Goal: Navigation & Orientation: Find specific page/section

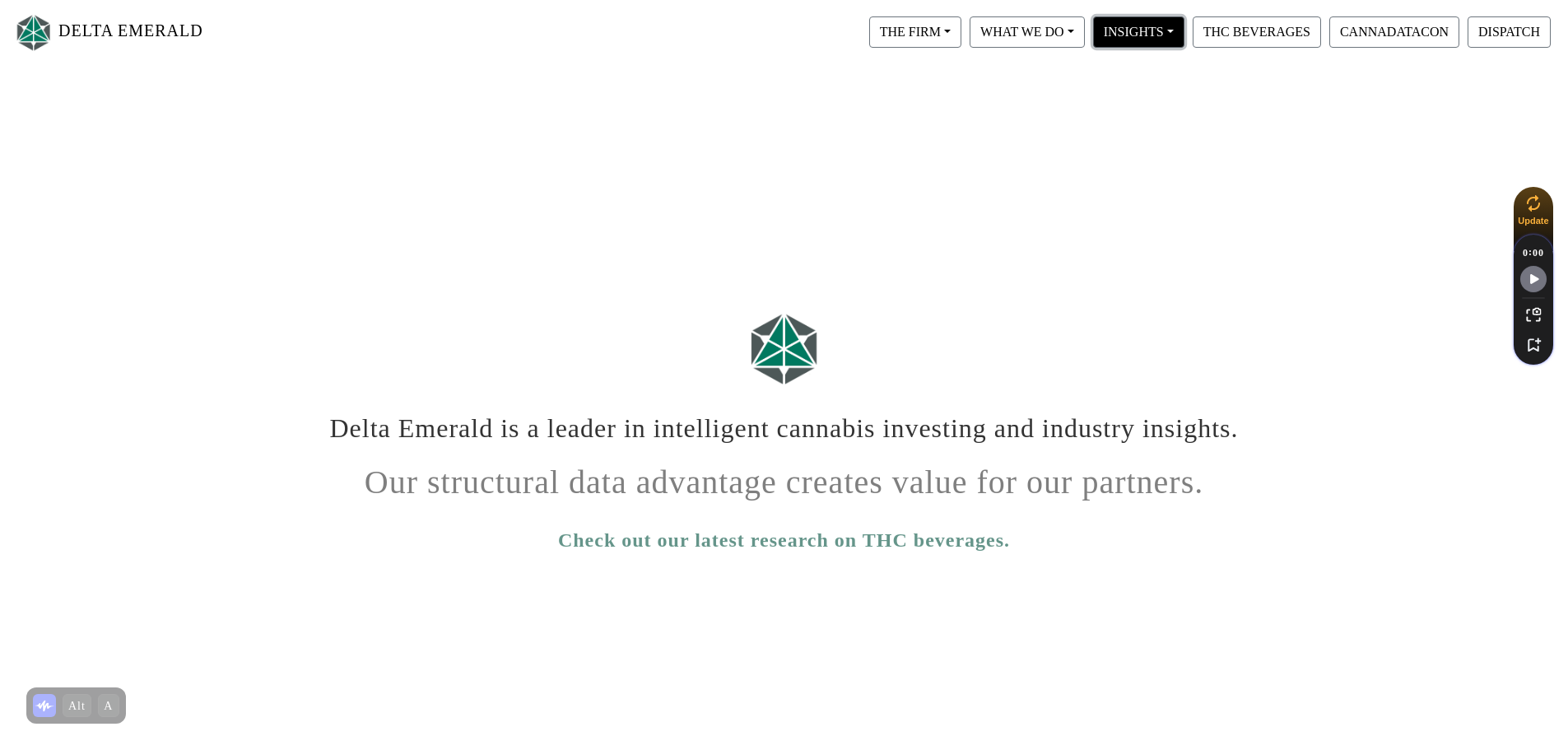
click at [1126, 48] on button "INSIGHTS" at bounding box center [1138, 32] width 91 height 31
click at [1134, 74] on link "View All" at bounding box center [1154, 74] width 130 height 26
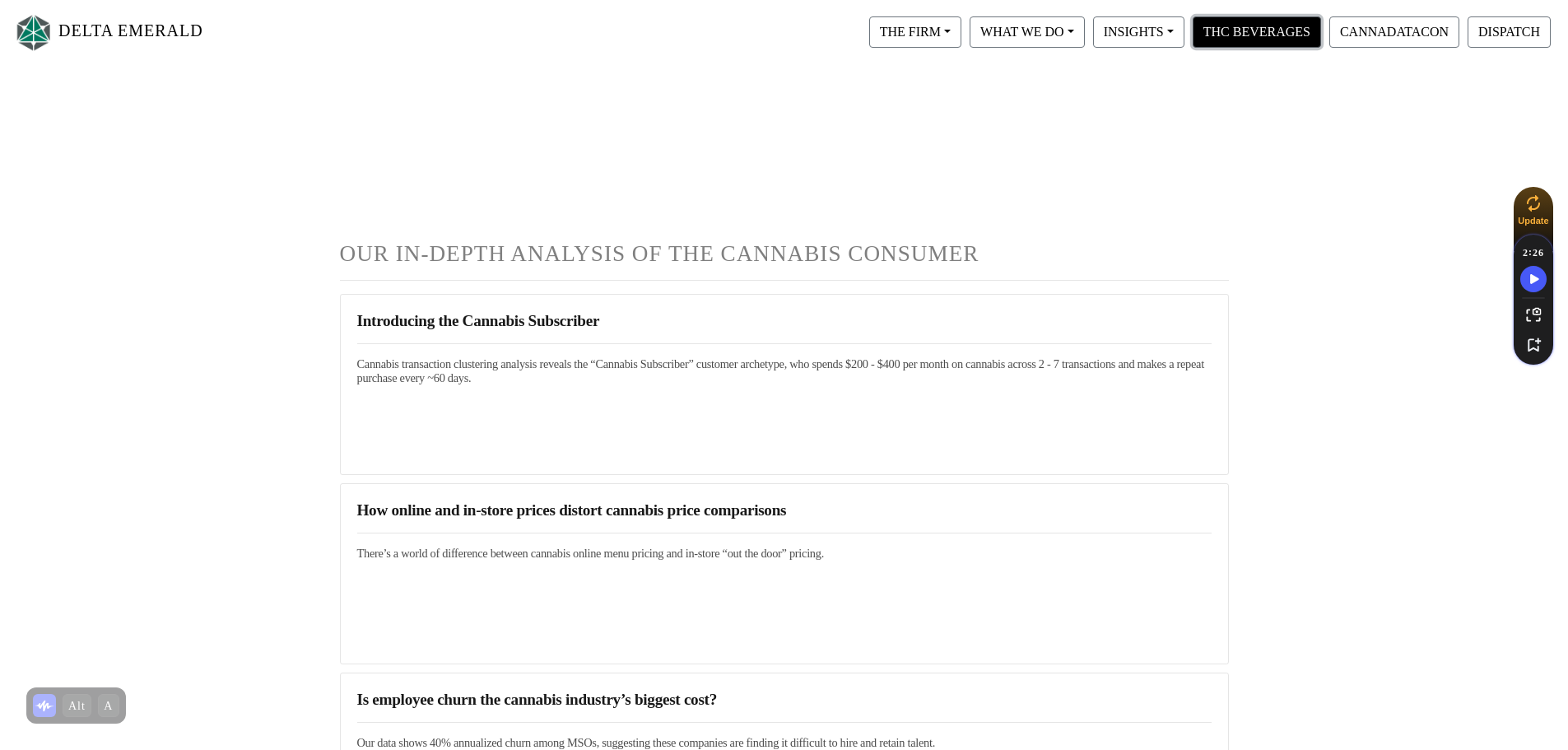
click at [1286, 27] on button "THC BEVERAGES" at bounding box center [1257, 32] width 129 height 31
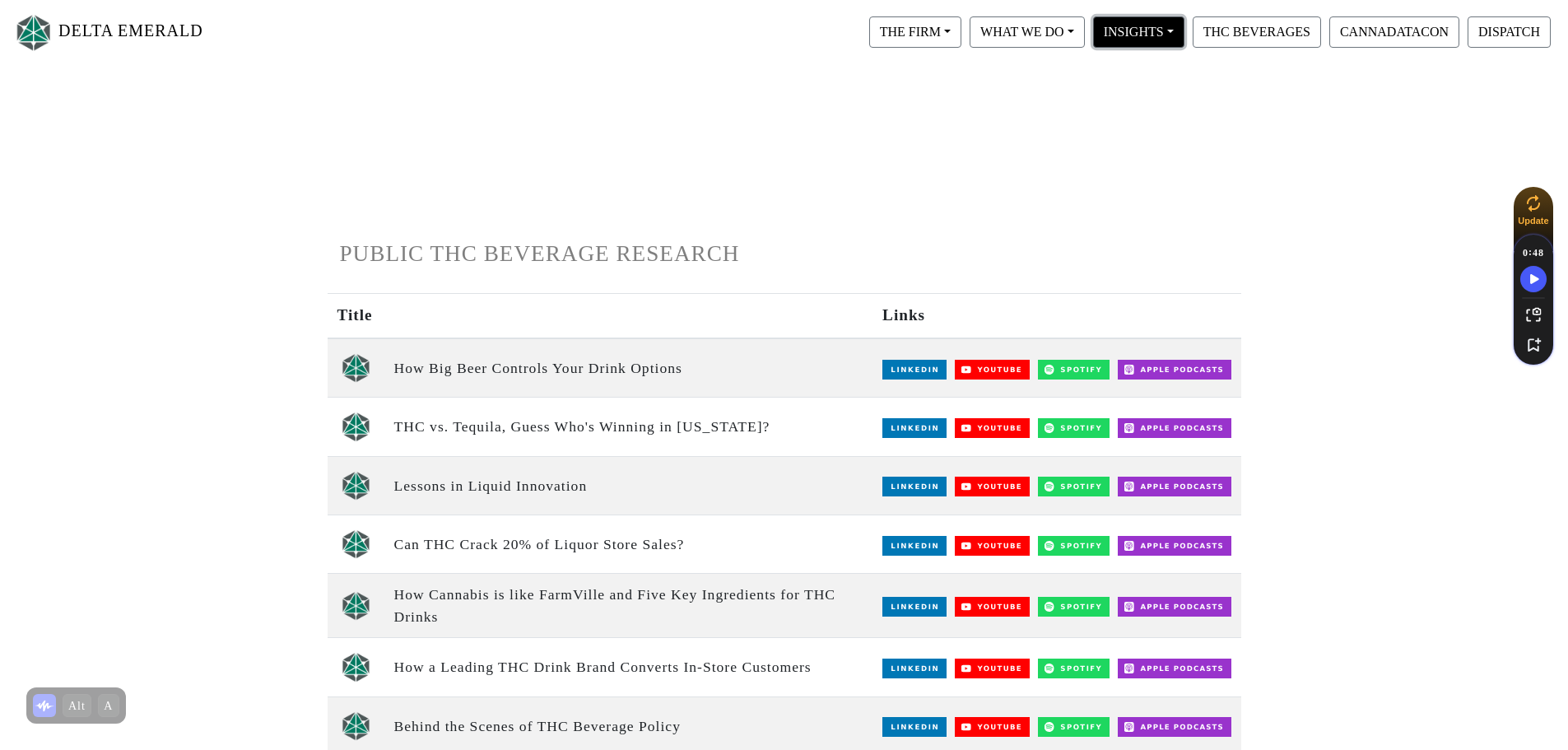
click at [1161, 41] on button "INSIGHTS" at bounding box center [1138, 32] width 91 height 31
click at [1148, 66] on link "View All" at bounding box center [1154, 74] width 130 height 26
